Goal: Information Seeking & Learning: Learn about a topic

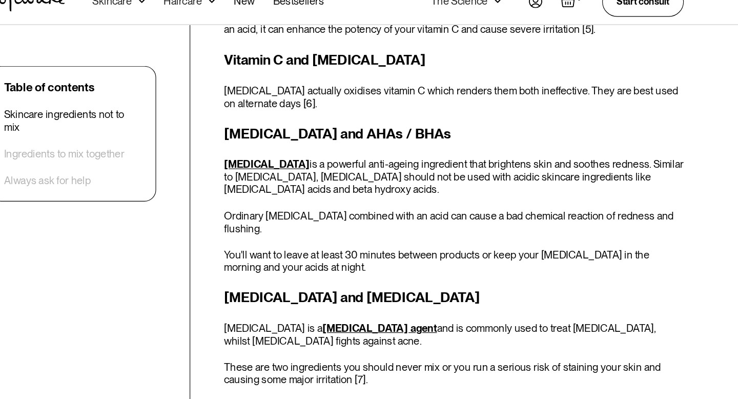
scroll to position [1185, 0]
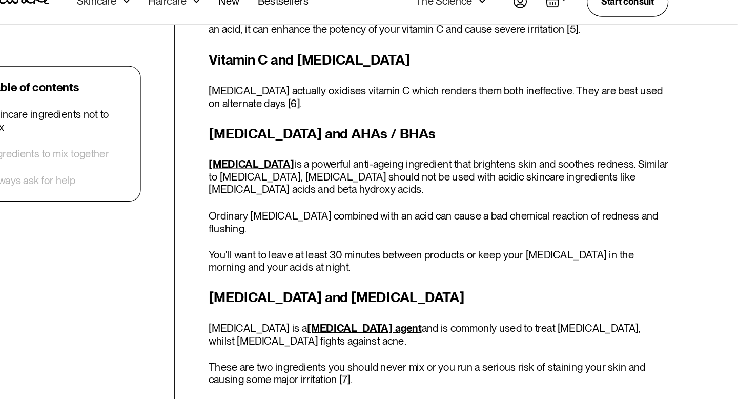
click at [350, 238] on p "You'll want to leave at least 30 minutes between products or keep your [MEDICAL…" at bounding box center [472, 249] width 407 height 22
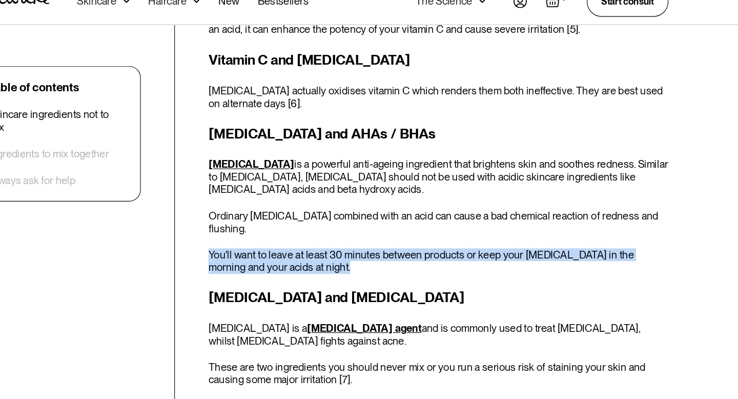
click at [350, 238] on p "You'll want to leave at least 30 minutes between products or keep your [MEDICAL…" at bounding box center [472, 249] width 407 height 22
click at [363, 212] on div "[MEDICAL_DATA] and AHAs / BHAs [MEDICAL_DATA] is a powerful anti-ageing ingredi…" at bounding box center [472, 194] width 407 height 133
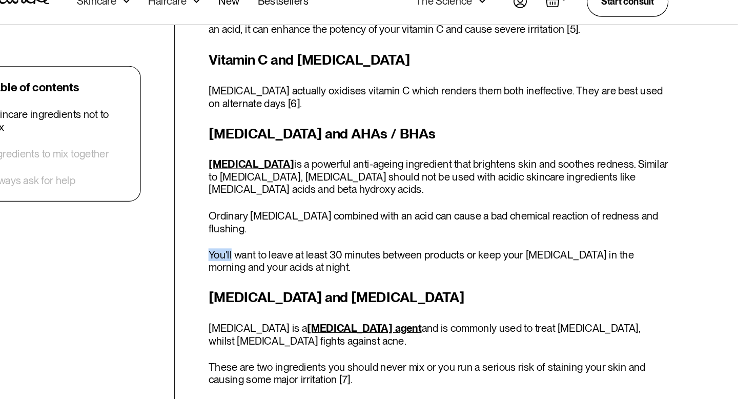
click at [363, 212] on div "[MEDICAL_DATA] and AHAs / BHAs [MEDICAL_DATA] is a powerful anti-ageing ingredi…" at bounding box center [472, 194] width 407 height 133
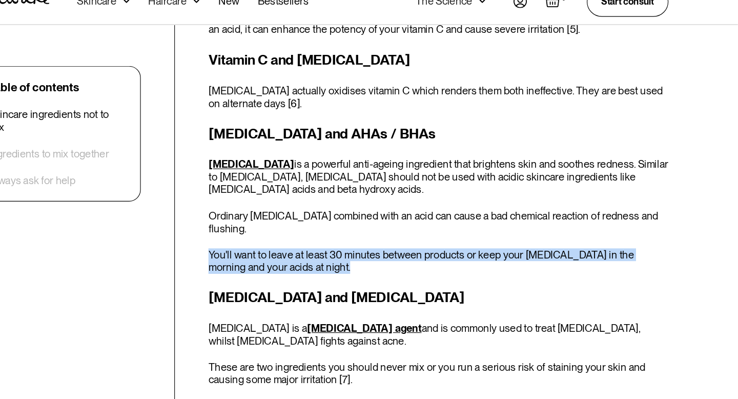
click at [363, 212] on div "[MEDICAL_DATA] and AHAs / BHAs [MEDICAL_DATA] is a powerful anti-ageing ingredi…" at bounding box center [472, 194] width 407 height 133
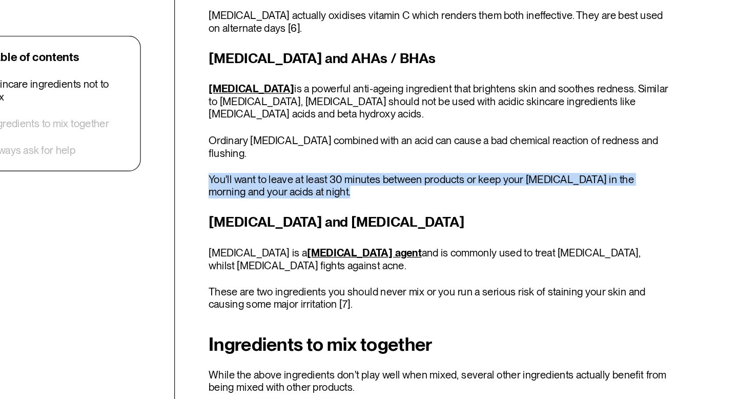
scroll to position [1228, 0]
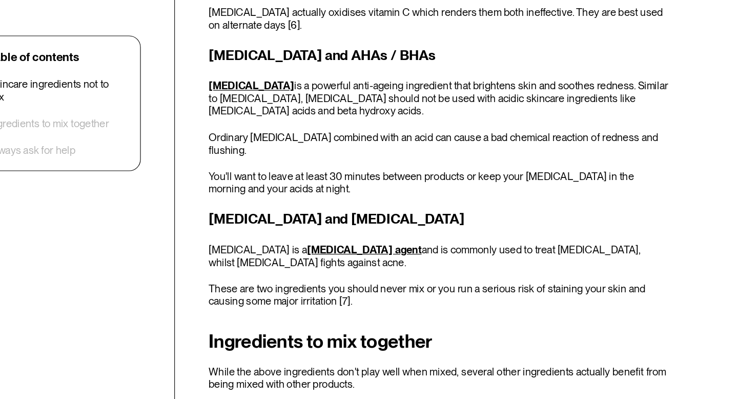
click at [363, 238] on div "[MEDICAL_DATA] and [MEDICAL_DATA] [MEDICAL_DATA] is a [MEDICAL_DATA] agent and …" at bounding box center [472, 273] width 407 height 87
click at [311, 261] on p "[MEDICAL_DATA] is a [MEDICAL_DATA] agent and is commonly used to treat [MEDICAL…" at bounding box center [472, 272] width 407 height 22
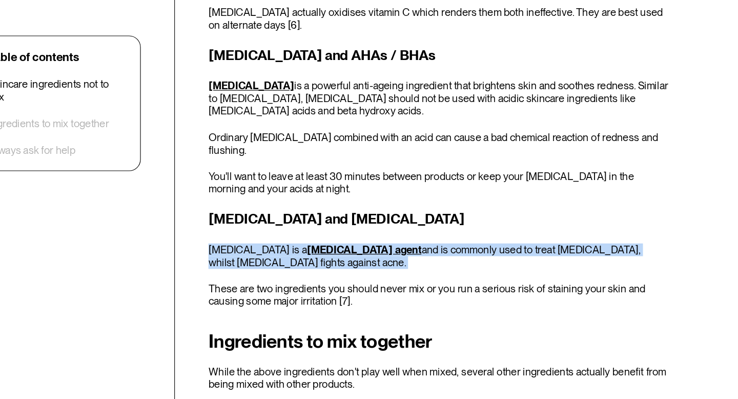
click at [311, 261] on p "[MEDICAL_DATA] is a [MEDICAL_DATA] agent and is commonly used to treat [MEDICAL…" at bounding box center [472, 272] width 407 height 22
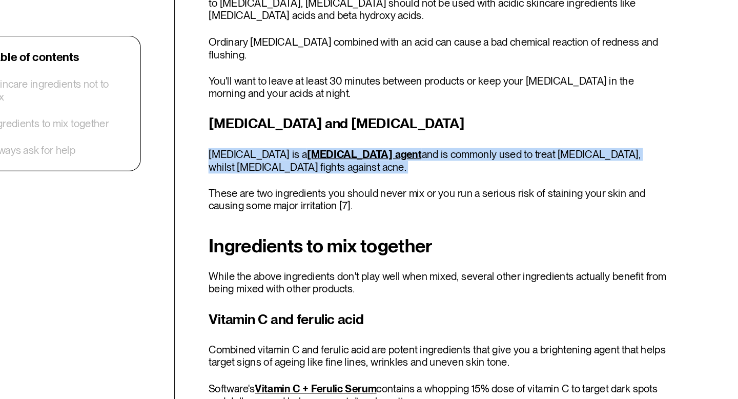
scroll to position [1326, 0]
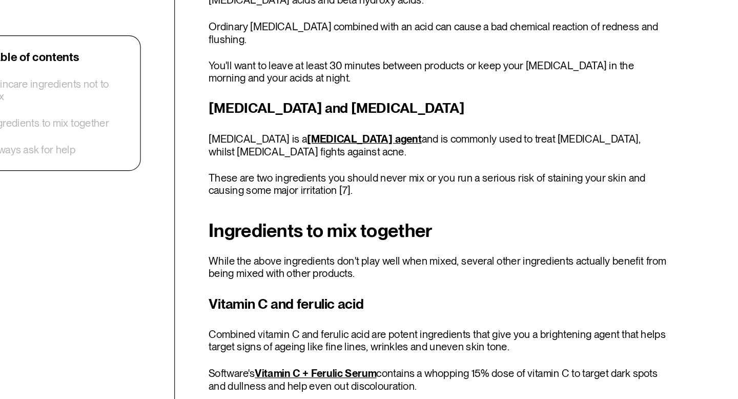
click at [311, 305] on h3 "Vitamin C and ferulic acid" at bounding box center [472, 314] width 407 height 18
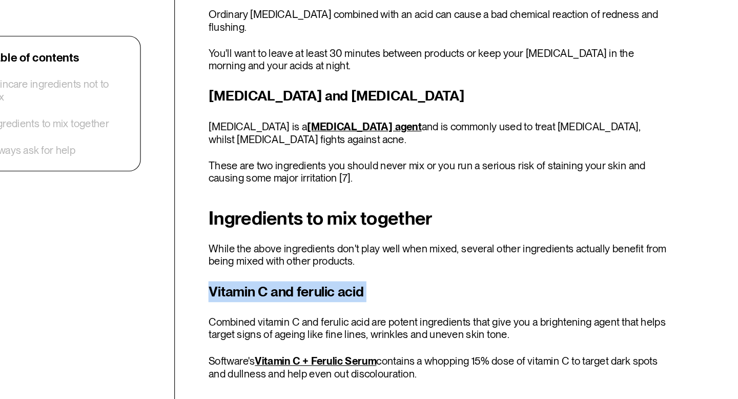
scroll to position [1338, 0]
